Goal: Information Seeking & Learning: Compare options

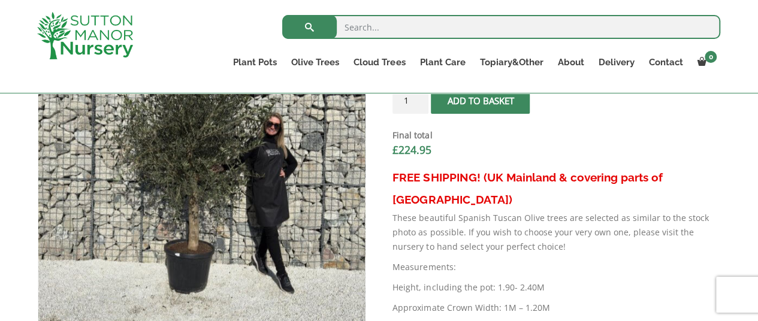
scroll to position [409, 0]
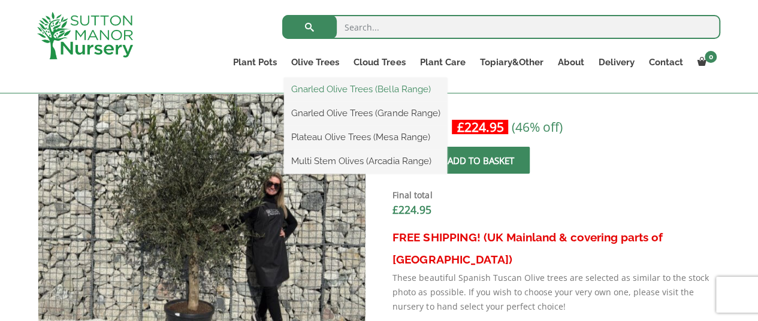
click at [322, 87] on link "Gnarled Olive Trees (Bella Range)" at bounding box center [365, 89] width 163 height 18
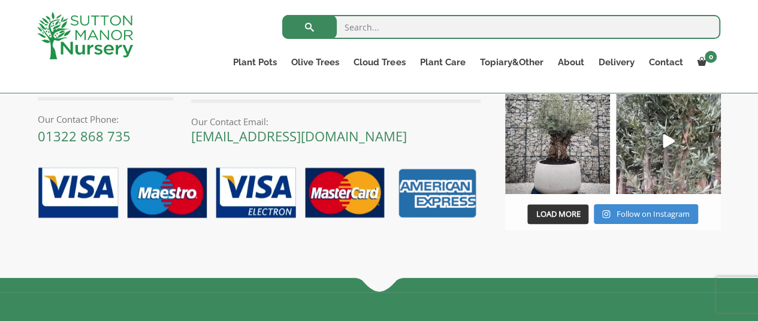
scroll to position [240, 0]
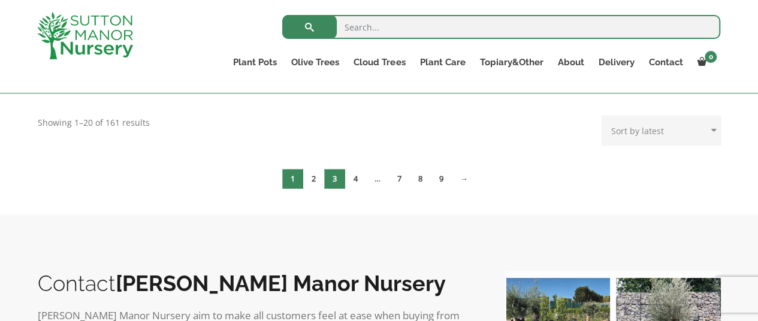
click at [334, 178] on link "3" at bounding box center [334, 179] width 21 height 20
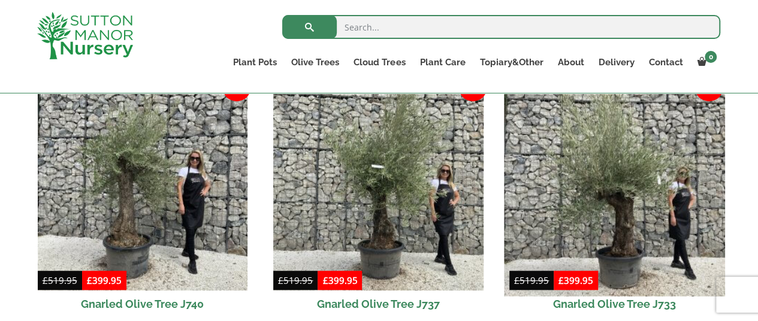
scroll to position [338, 0]
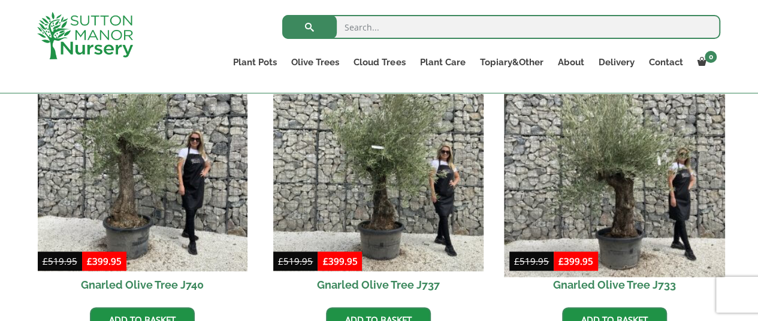
click at [635, 176] on img at bounding box center [614, 166] width 220 height 220
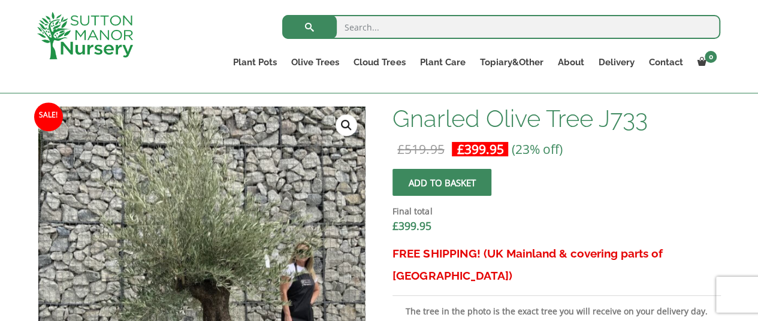
scroll to position [359, 0]
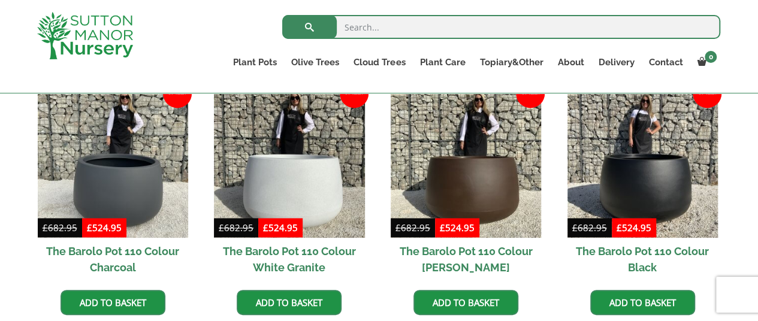
scroll to position [779, 0]
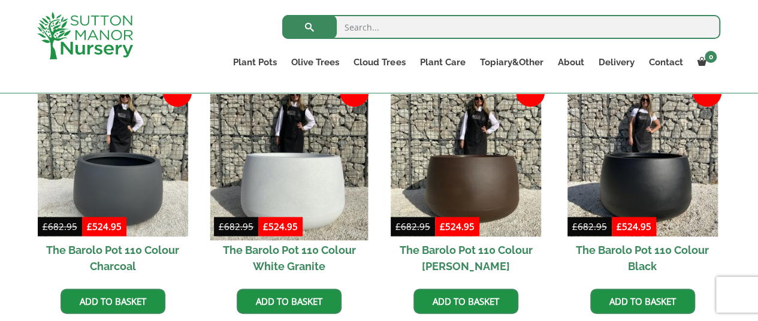
click at [288, 159] on img at bounding box center [289, 162] width 158 height 158
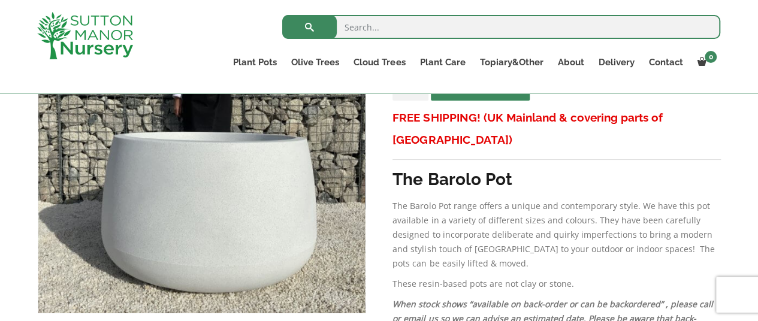
scroll to position [300, 0]
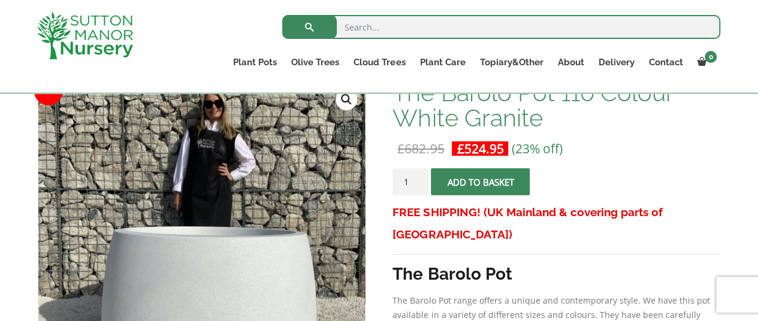
scroll to position [300, 0]
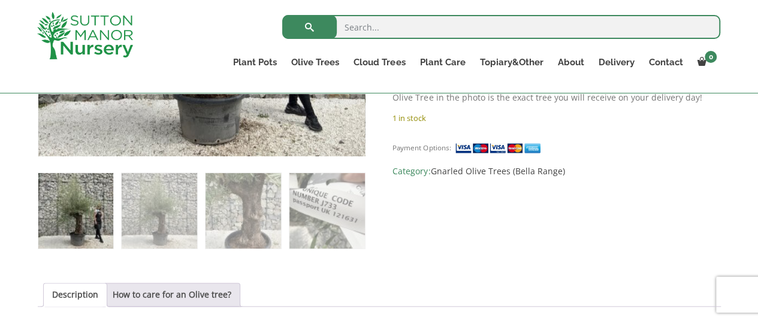
scroll to position [648, 0]
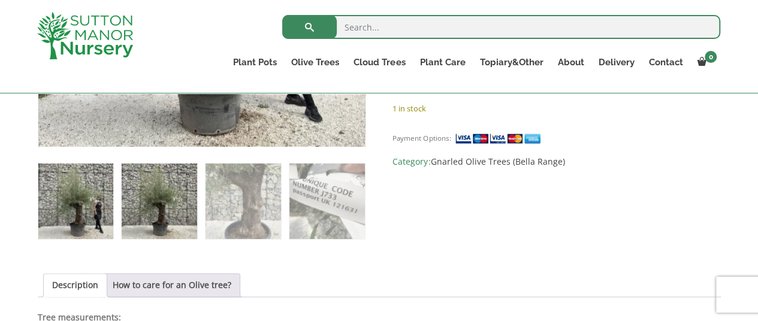
click at [161, 207] on img at bounding box center [159, 201] width 75 height 75
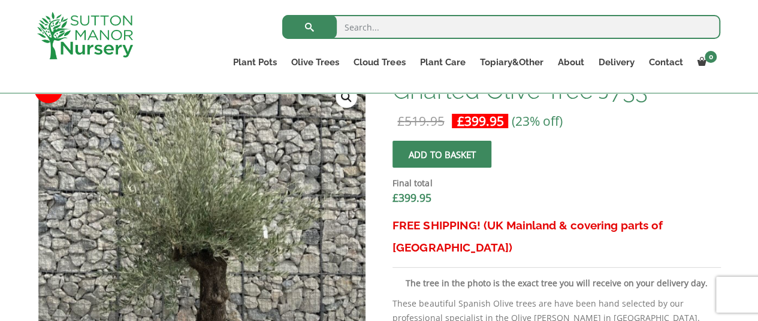
scroll to position [409, 0]
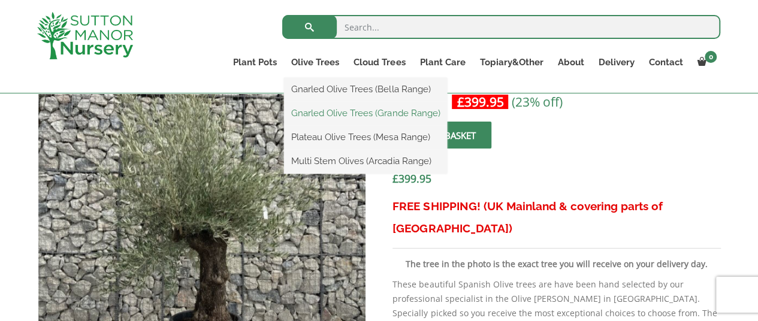
click at [337, 108] on link "Gnarled Olive Trees (Grande Range)" at bounding box center [365, 113] width 163 height 18
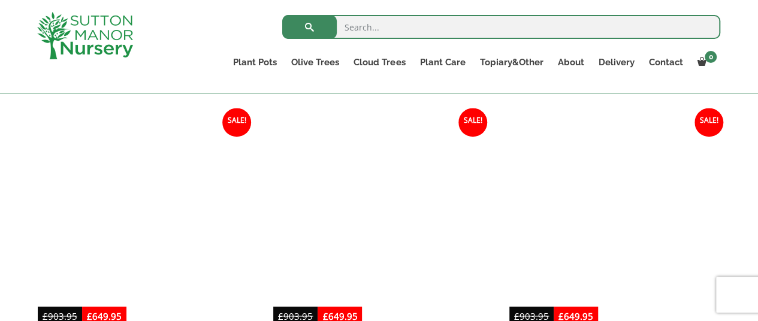
scroll to position [958, 0]
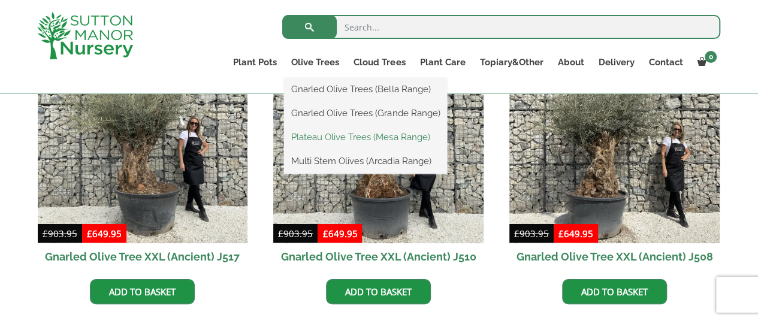
click at [340, 135] on link "Plateau Olive Trees (Mesa Range)" at bounding box center [365, 137] width 163 height 18
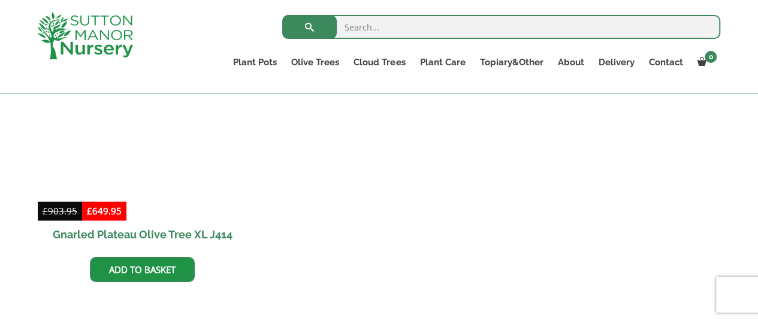
scroll to position [839, 0]
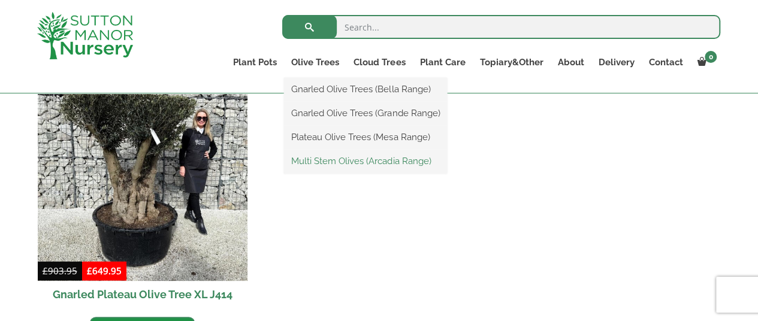
click at [323, 162] on link "Multi Stem Olives (Arcadia Range)" at bounding box center [365, 161] width 163 height 18
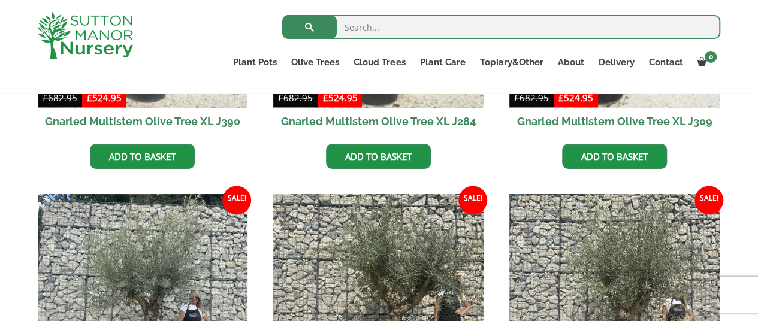
scroll to position [839, 0]
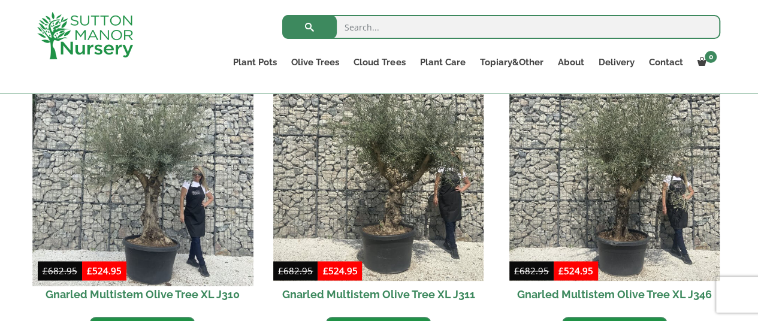
click at [139, 164] on img at bounding box center [142, 176] width 220 height 220
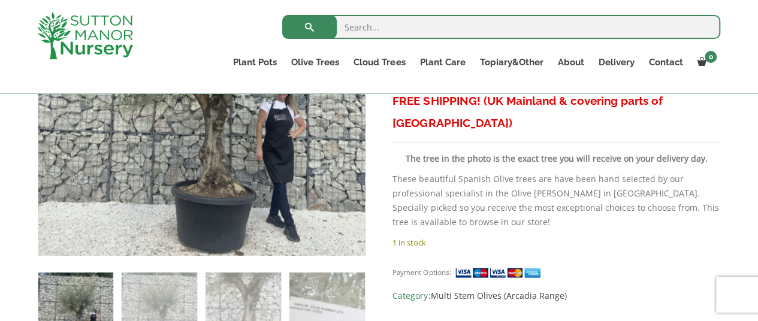
scroll to position [599, 0]
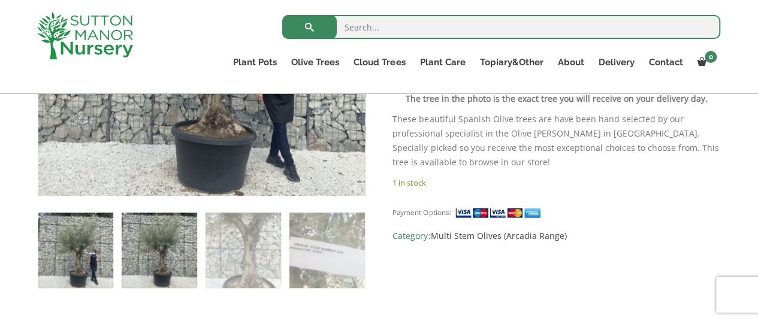
click at [174, 259] on img at bounding box center [159, 250] width 75 height 75
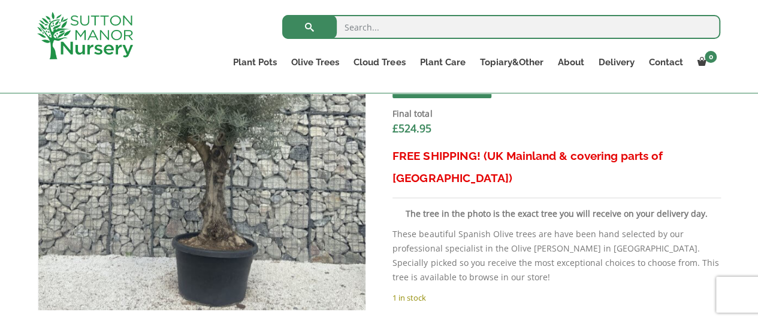
scroll to position [479, 0]
